Goal: Task Accomplishment & Management: Use online tool/utility

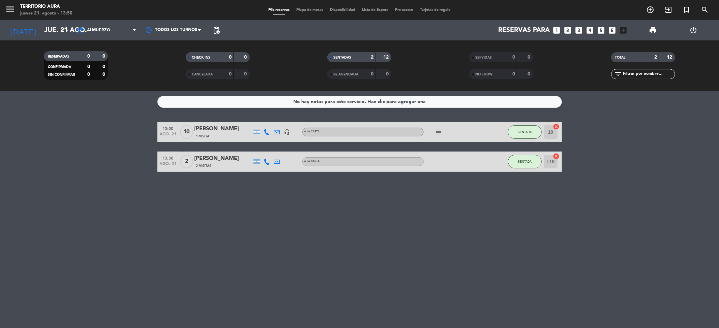
click at [485, 235] on div "No hay notas para este servicio. Haz clic para agregar una 12:00 ago. 21 10 [PE…" at bounding box center [359, 209] width 719 height 237
click at [337, 219] on div "No hay notas para este servicio. Haz clic para agregar una 12:00 ago. 21 10 [PE…" at bounding box center [359, 209] width 719 height 237
click at [666, 7] on icon "exit_to_app" at bounding box center [669, 10] width 8 height 8
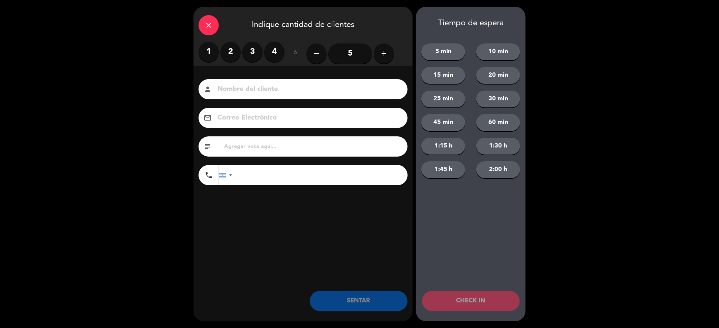
click at [233, 54] on label "2" at bounding box center [231, 52] width 20 height 20
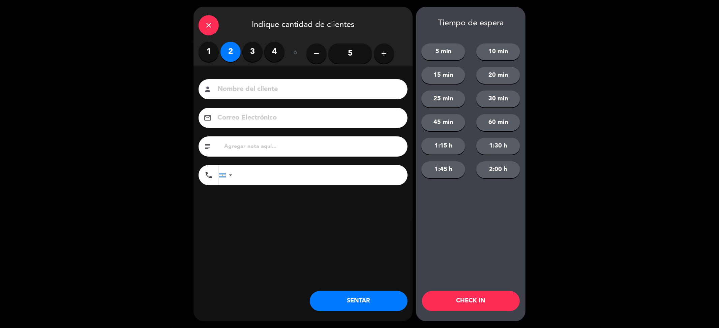
click at [387, 298] on button "SENTAR" at bounding box center [359, 301] width 98 height 20
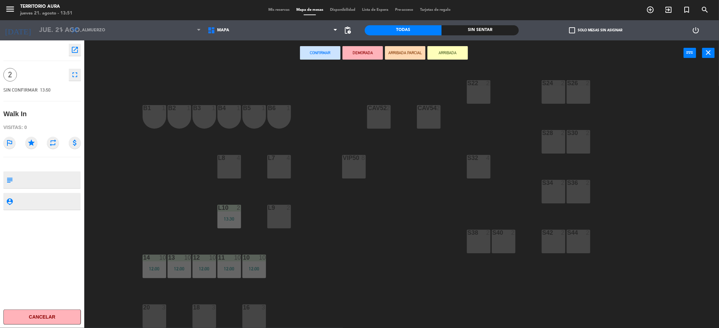
click at [206, 317] on div "18 3" at bounding box center [205, 317] width 24 height 24
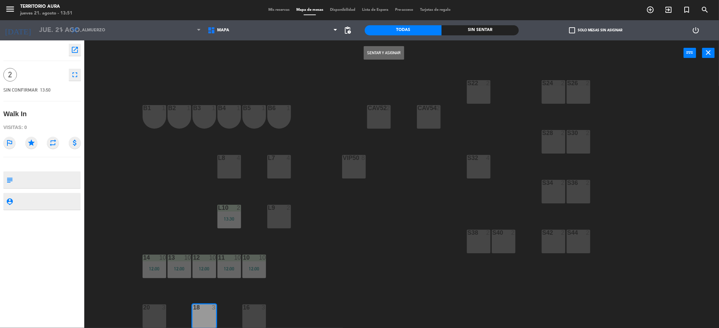
click at [387, 50] on button "Sentar y Asignar" at bounding box center [384, 52] width 40 height 13
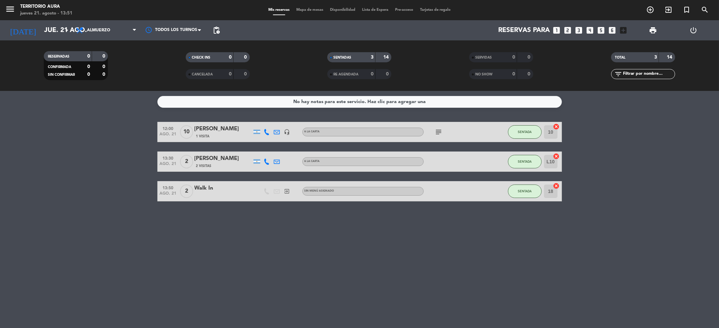
click at [281, 228] on div "No hay notas para este servicio. Haz clic para agregar una 12:00 ago. 21 10 [PE…" at bounding box center [359, 209] width 719 height 237
click at [705, 10] on icon "search" at bounding box center [705, 10] width 8 height 8
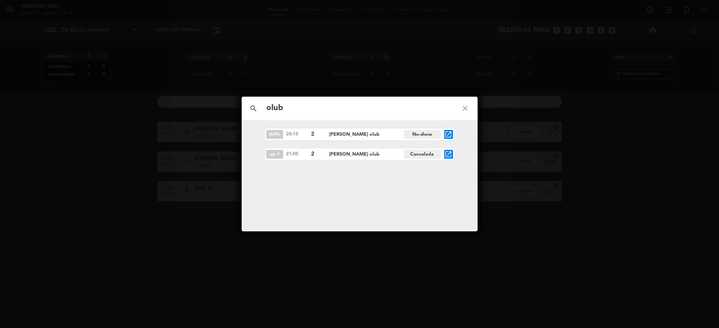
type input "olub"
click at [467, 109] on icon "close" at bounding box center [466, 108] width 24 height 24
click at [450, 155] on icon "open_in_new" at bounding box center [449, 154] width 8 height 8
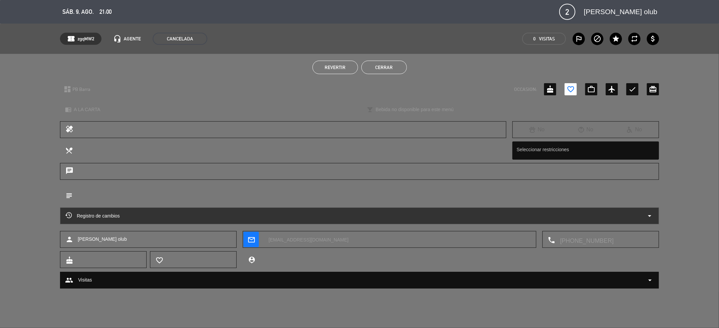
click at [397, 67] on button "Cerrar" at bounding box center [385, 67] width 46 height 13
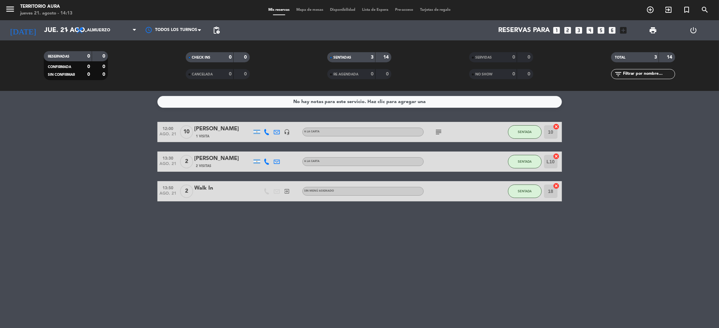
click at [284, 279] on div "No hay notas para este servicio. Haz clic para agregar una 12:00 ago. 21 10 [PE…" at bounding box center [359, 209] width 719 height 237
click at [650, 10] on icon "add_circle_outline" at bounding box center [650, 10] width 8 height 8
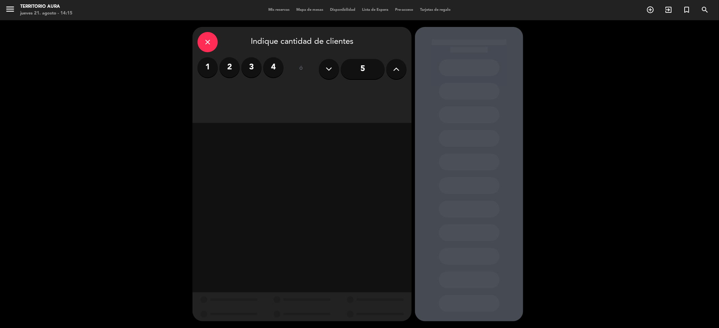
click at [232, 69] on label "2" at bounding box center [230, 67] width 20 height 20
click at [329, 87] on div "Cena" at bounding box center [355, 92] width 104 height 13
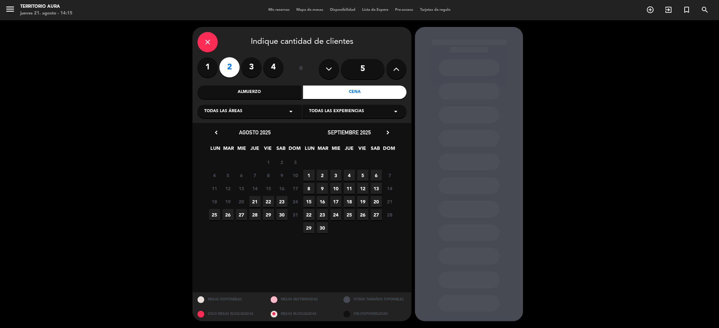
click at [270, 202] on span "22" at bounding box center [268, 201] width 11 height 11
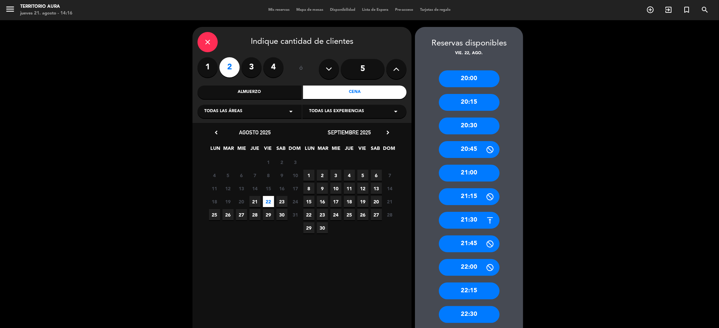
click at [470, 173] on div "21:00" at bounding box center [469, 173] width 61 height 17
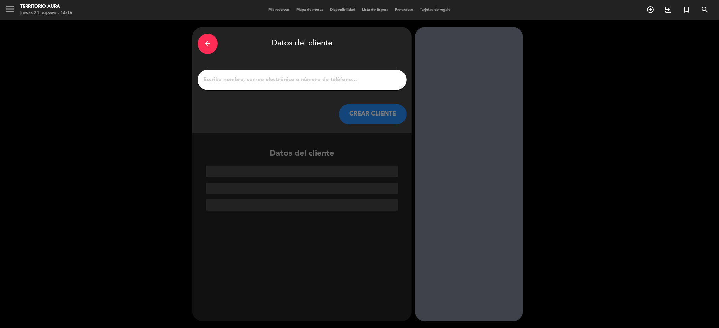
click at [301, 82] on input "1" at bounding box center [302, 79] width 199 height 9
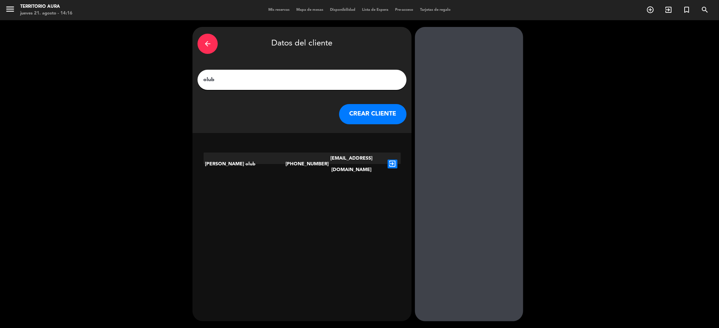
type input "olub"
click at [390, 160] on icon "exit_to_app" at bounding box center [393, 164] width 10 height 9
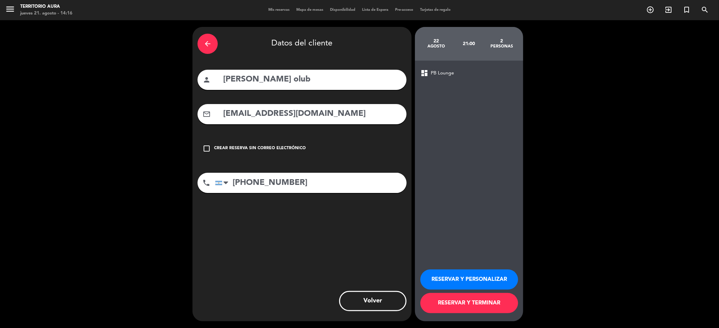
click at [489, 302] on button "RESERVAR Y TERMINAR" at bounding box center [470, 303] width 98 height 20
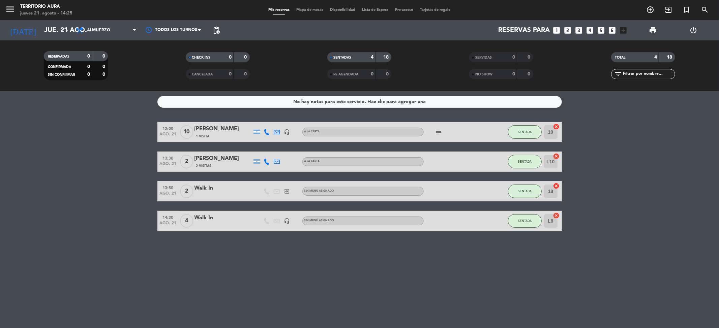
click at [269, 281] on div "No hay notas para este servicio. Haz clic para agregar una 12:00 ago. 21 10 [PE…" at bounding box center [359, 209] width 719 height 237
click at [44, 148] on bookings-row "12:00 ago. 21 10 [PERSON_NAME] 1 Visita headset_mic A LA CARTA subject SENTADA …" at bounding box center [359, 176] width 719 height 109
click at [509, 273] on div "No hay notas para este servicio. Haz clic para agregar una 12:00 ago. 21 10 [PE…" at bounding box center [359, 209] width 719 height 237
click at [584, 139] on bookings-row "12:00 ago. 21 10 [PERSON_NAME] 1 Visita headset_mic A LA CARTA subject SENTADA …" at bounding box center [359, 176] width 719 height 109
drag, startPoint x: 660, startPoint y: 217, endPoint x: 664, endPoint y: 215, distance: 4.7
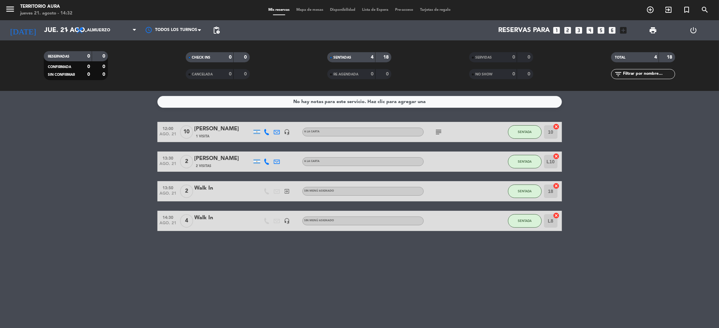
click at [663, 216] on bookings-row "12:00 ago. 21 10 [PERSON_NAME] 1 Visita headset_mic A LA CARTA subject SENTADA …" at bounding box center [359, 176] width 719 height 109
click at [664, 215] on bookings-row "12:00 ago. 21 10 [PERSON_NAME] 1 Visita headset_mic A LA CARTA subject SENTADA …" at bounding box center [359, 176] width 719 height 109
